Goal: Task Accomplishment & Management: Use online tool/utility

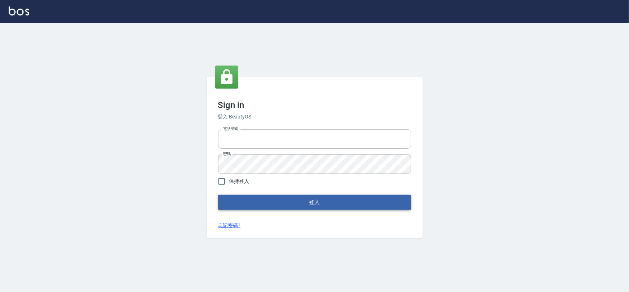
type input "0975575780"
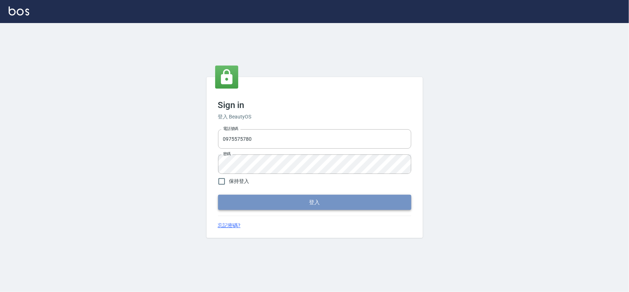
click at [313, 202] on button "登入" at bounding box center [314, 202] width 193 height 15
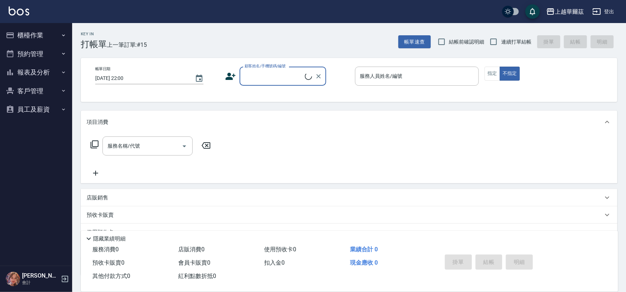
click at [46, 71] on button "報表及分析" at bounding box center [36, 72] width 66 height 19
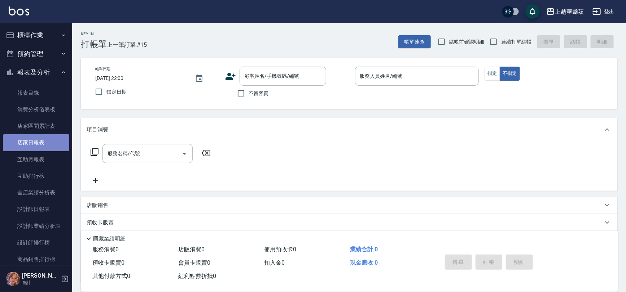
click at [47, 143] on link "店家日報表" at bounding box center [36, 143] width 66 height 17
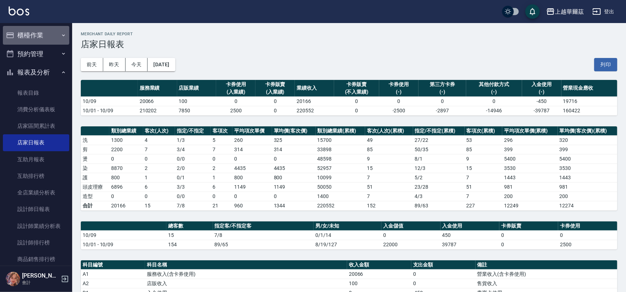
click at [36, 34] on button "櫃檯作業" at bounding box center [36, 35] width 66 height 19
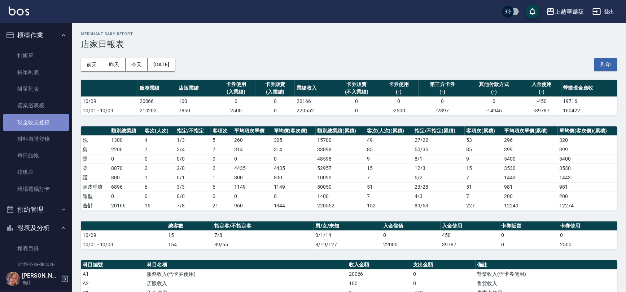
click at [42, 123] on link "現金收支登錄" at bounding box center [36, 122] width 66 height 17
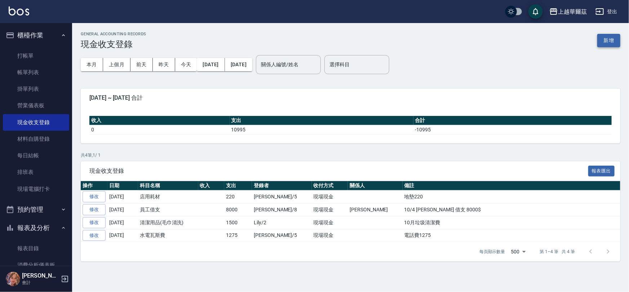
click at [604, 38] on button "新增" at bounding box center [609, 40] width 23 height 13
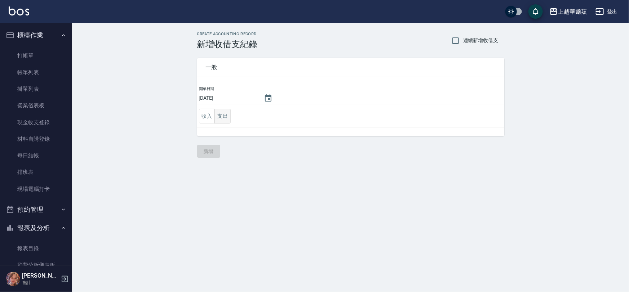
click at [223, 115] on button "支出" at bounding box center [223, 116] width 16 height 15
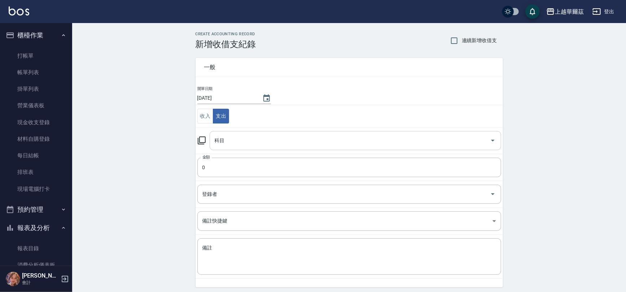
click at [236, 145] on input "科目" at bounding box center [350, 141] width 274 height 13
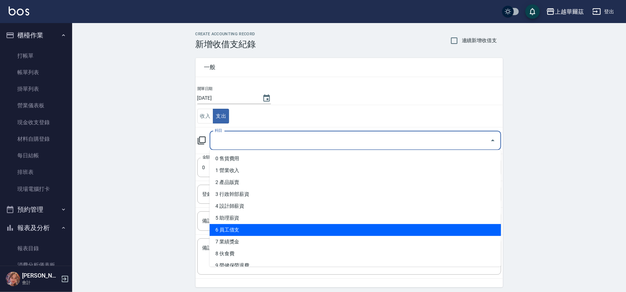
click at [250, 226] on li "6 員工借支" at bounding box center [355, 230] width 291 height 12
type input "6 員工借支"
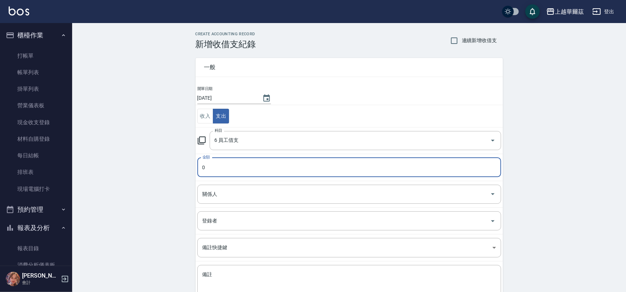
click at [232, 167] on input "0" at bounding box center [349, 167] width 304 height 19
type input "5700"
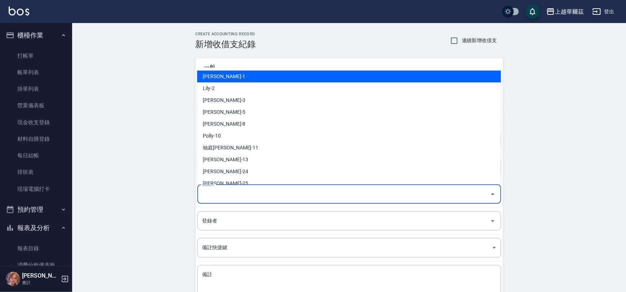
click at [289, 194] on input "關係人" at bounding box center [344, 194] width 286 height 13
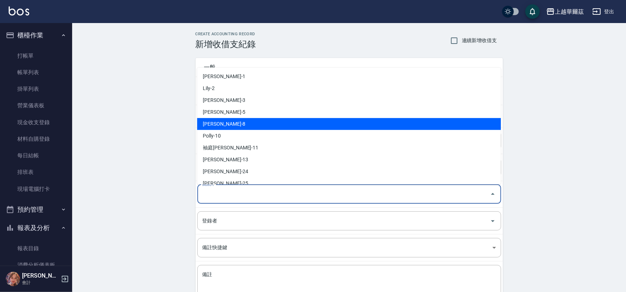
click at [248, 119] on li "[PERSON_NAME]-8" at bounding box center [349, 124] width 304 height 12
type input "[PERSON_NAME]-8"
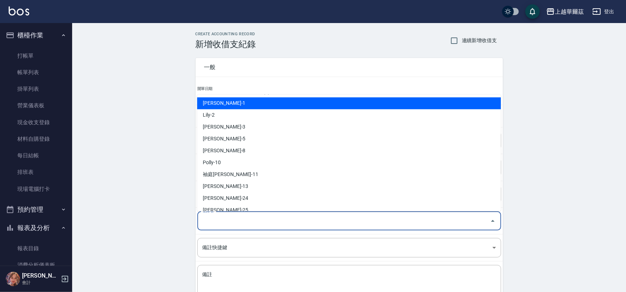
click at [220, 217] on input "登錄者" at bounding box center [344, 221] width 286 height 13
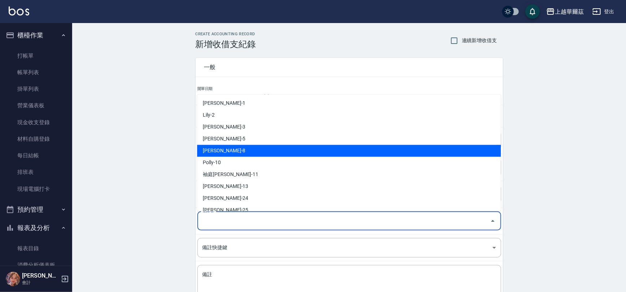
click at [227, 146] on li "[PERSON_NAME]-8" at bounding box center [349, 151] width 304 height 12
type input "[PERSON_NAME]-8"
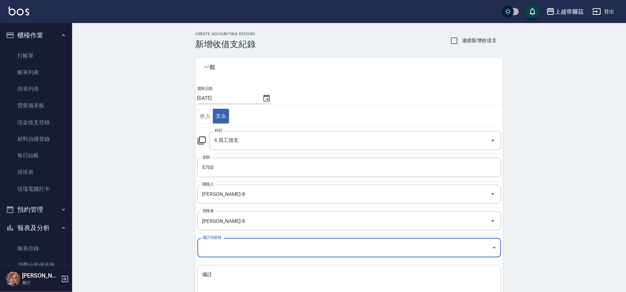
click at [213, 277] on textarea "備註" at bounding box center [349, 284] width 294 height 25
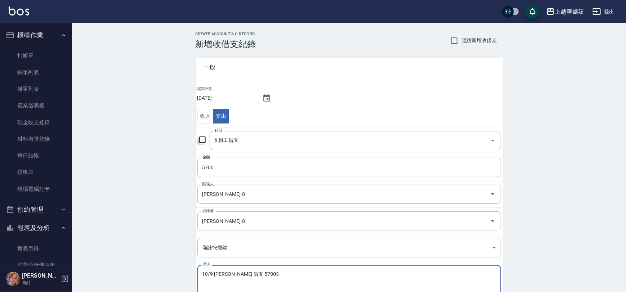
scroll to position [52, 0]
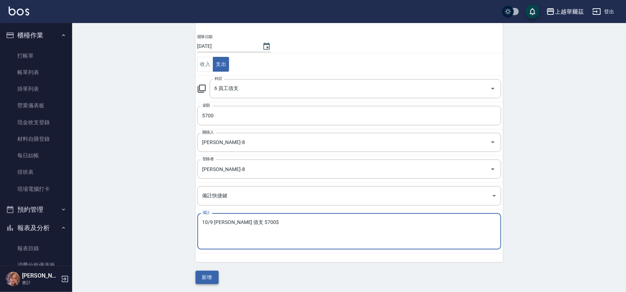
type textarea "10/9 [PERSON_NAME] 借支 5700$"
click at [203, 277] on button "新增" at bounding box center [206, 277] width 23 height 13
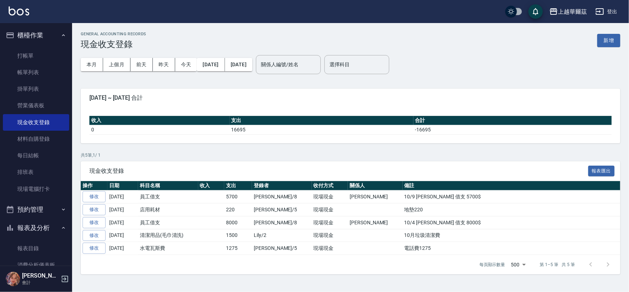
click at [44, 37] on button "櫃檯作業" at bounding box center [36, 35] width 66 height 19
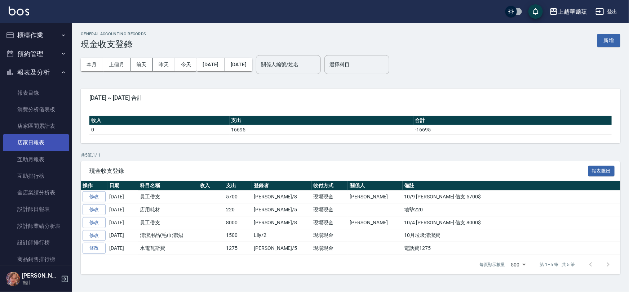
click at [40, 142] on link "店家日報表" at bounding box center [36, 143] width 66 height 17
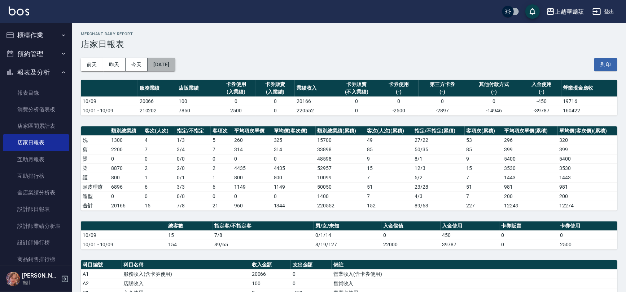
click at [175, 64] on button "[DATE]" at bounding box center [161, 64] width 27 height 13
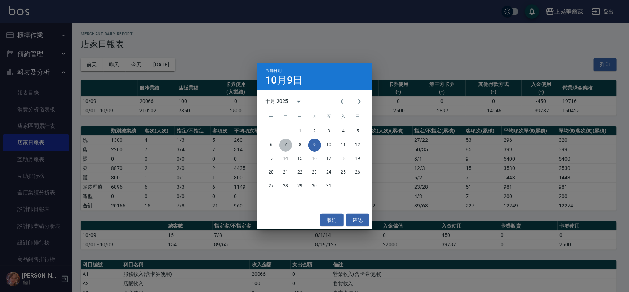
click at [282, 145] on button "7" at bounding box center [285, 145] width 13 height 13
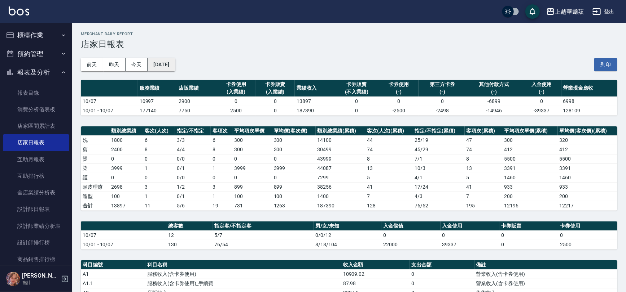
click at [169, 64] on button "[DATE]" at bounding box center [161, 64] width 27 height 13
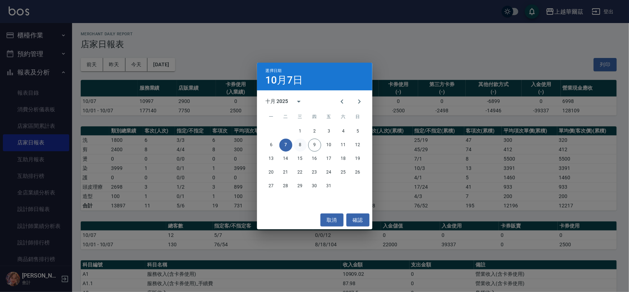
click at [300, 144] on button "8" at bounding box center [300, 145] width 13 height 13
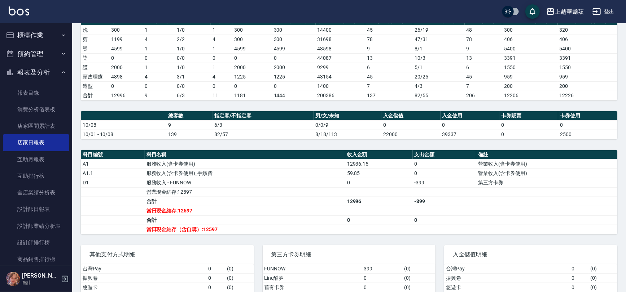
scroll to position [135, 0]
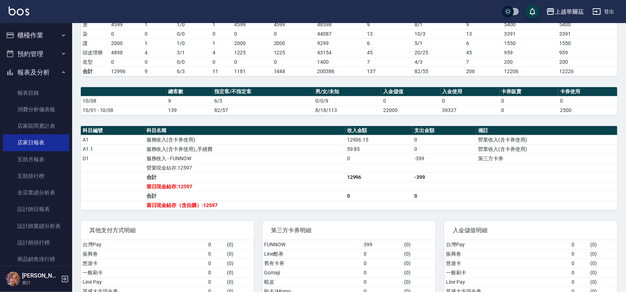
drag, startPoint x: 572, startPoint y: 161, endPoint x: 541, endPoint y: 111, distance: 58.8
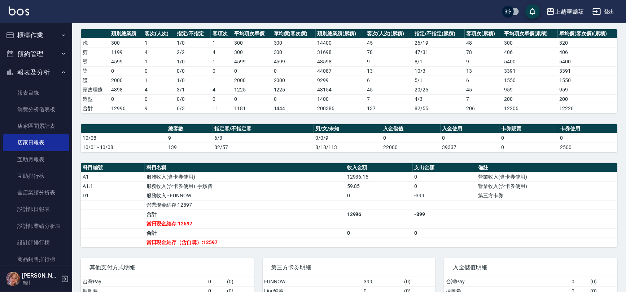
scroll to position [0, 0]
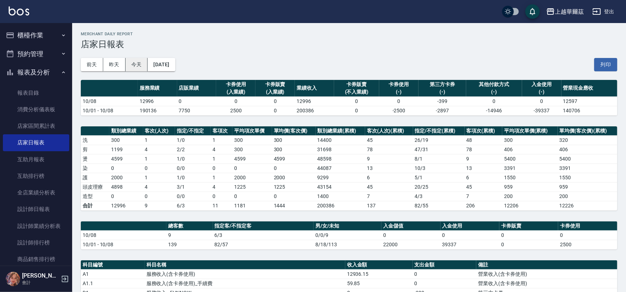
click at [133, 63] on button "今天" at bounding box center [137, 64] width 22 height 13
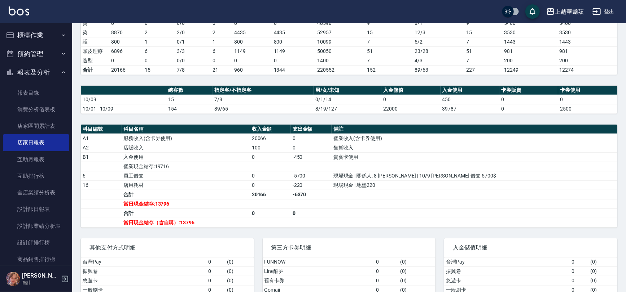
scroll to position [155, 0]
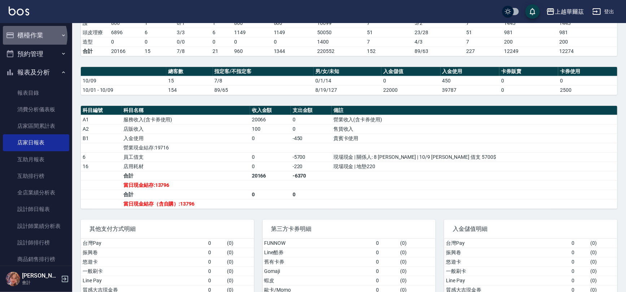
click at [30, 36] on button "櫃檯作業" at bounding box center [36, 35] width 66 height 19
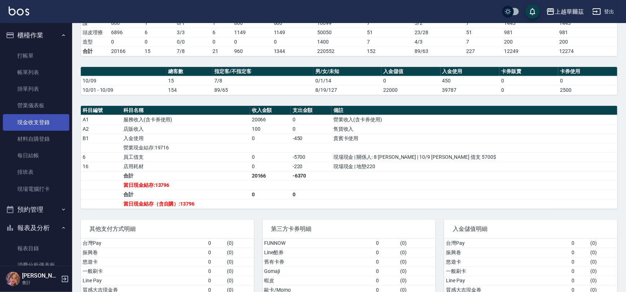
click at [44, 125] on link "現金收支登錄" at bounding box center [36, 122] width 66 height 17
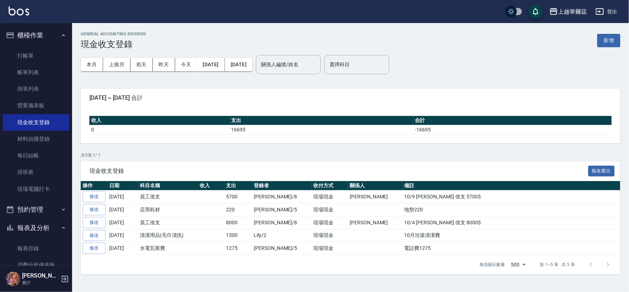
click at [22, 35] on button "櫃檯作業" at bounding box center [36, 35] width 66 height 19
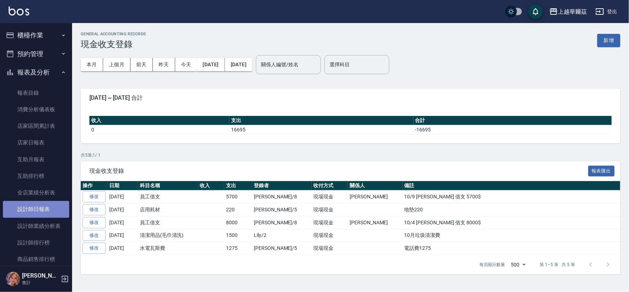
click at [39, 207] on link "設計師日報表" at bounding box center [36, 209] width 66 height 17
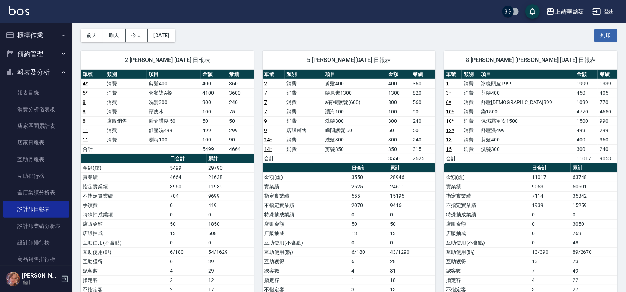
scroll to position [30, 0]
